Goal: Check status: Check status

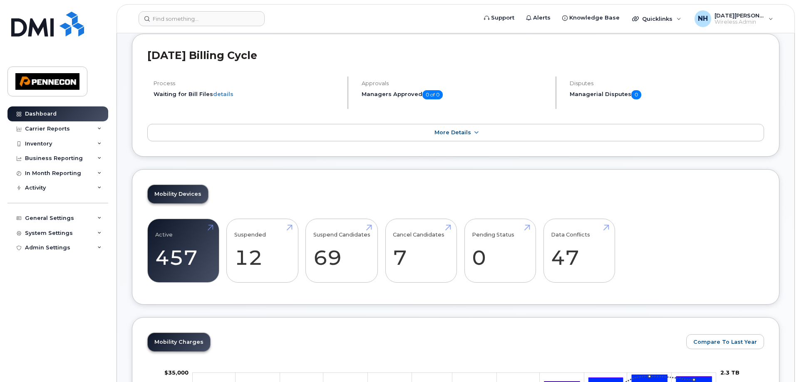
scroll to position [85, 0]
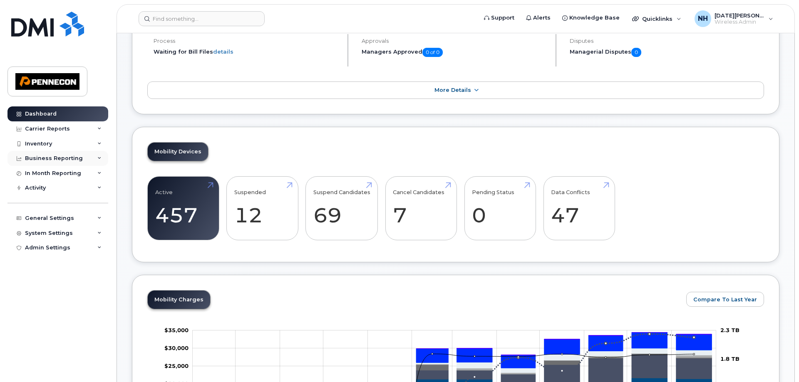
click at [98, 159] on icon at bounding box center [99, 158] width 4 height 4
click at [99, 129] on icon at bounding box center [99, 129] width 4 height 4
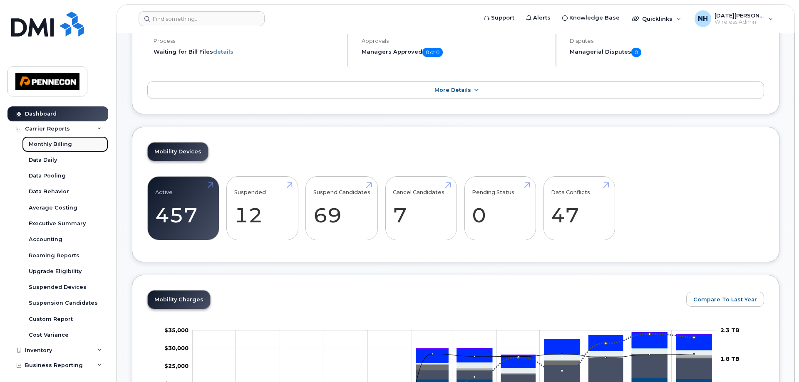
click at [47, 143] on div "Monthly Billing" at bounding box center [50, 144] width 43 height 7
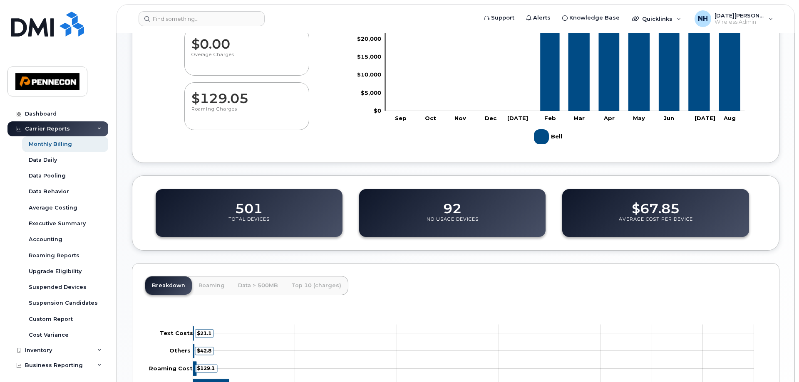
scroll to position [170, 0]
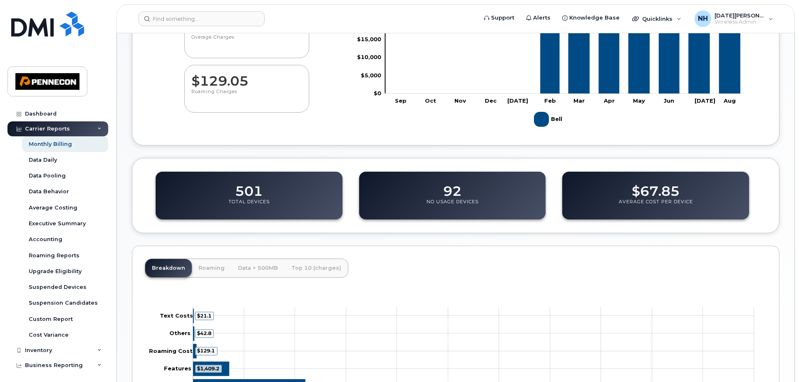
click at [248, 192] on dd "501" at bounding box center [248, 187] width 27 height 23
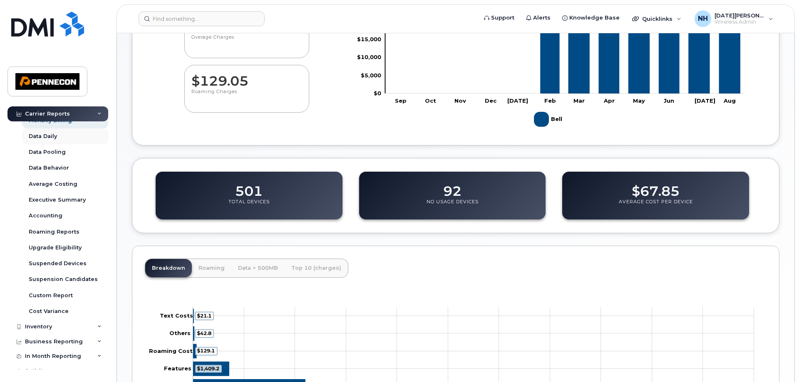
scroll to position [40, 0]
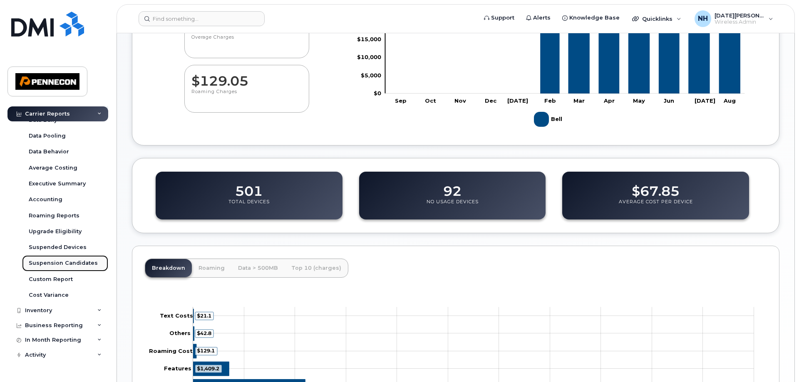
click at [74, 264] on div "Suspension Candidates" at bounding box center [63, 263] width 69 height 7
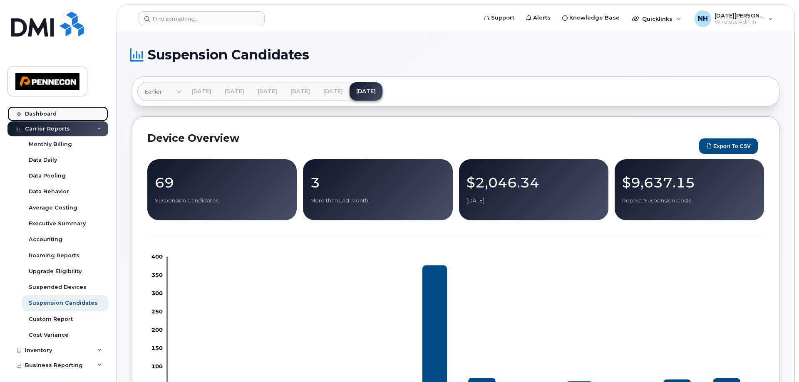
click at [40, 115] on div "Dashboard" at bounding box center [41, 114] width 32 height 7
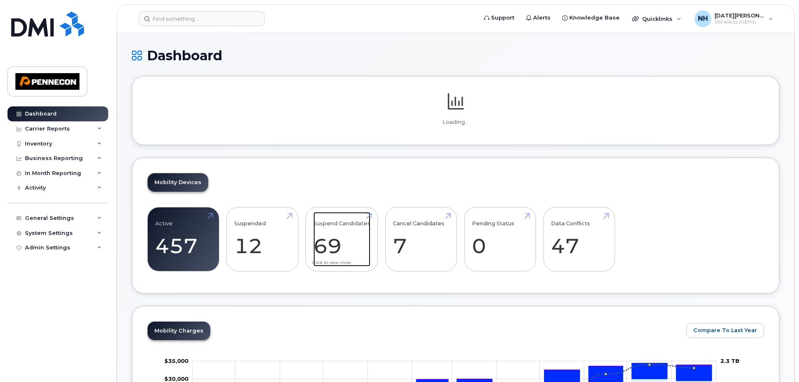
click at [333, 222] on link "Suspend Candidates 69" at bounding box center [341, 239] width 57 height 55
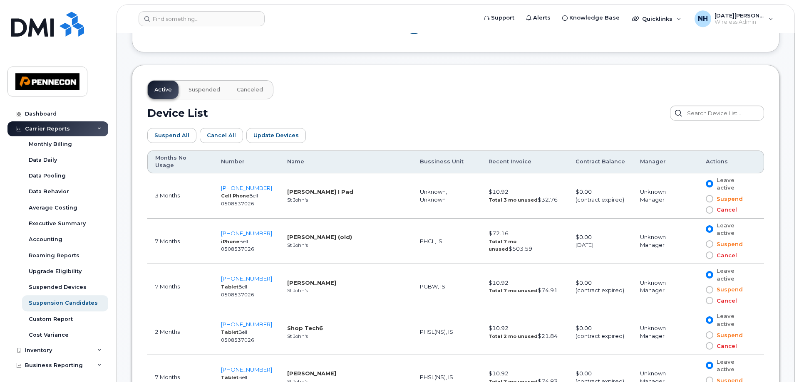
scroll to position [424, 0]
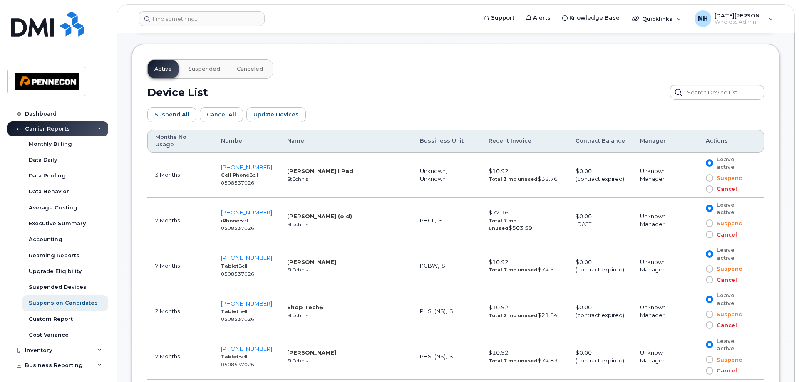
click at [177, 137] on th "Months No Usage" at bounding box center [180, 141] width 66 height 23
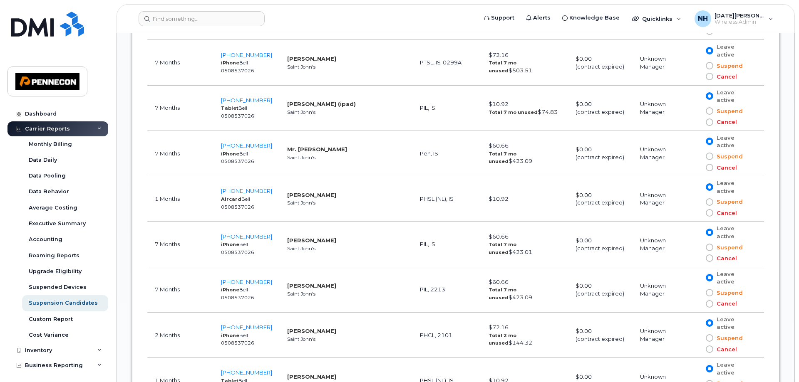
scroll to position [1443, 0]
